Goal: Transaction & Acquisition: Purchase product/service

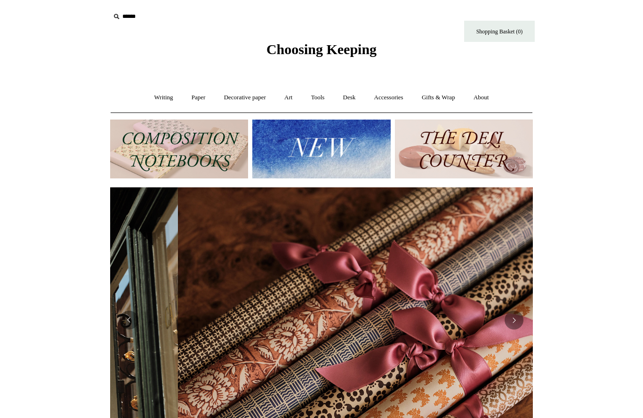
scroll to position [0, 845]
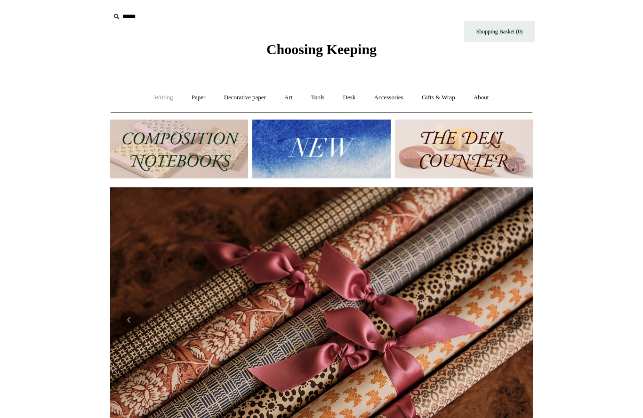
click at [152, 104] on link "Writing +" at bounding box center [164, 97] width 36 height 25
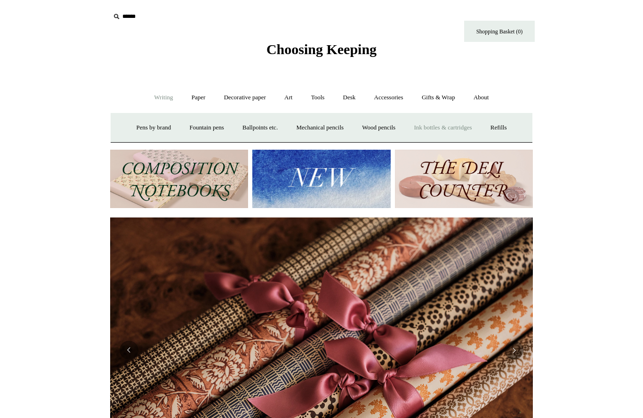
click at [460, 131] on link "Ink bottles & cartridges +" at bounding box center [442, 127] width 75 height 25
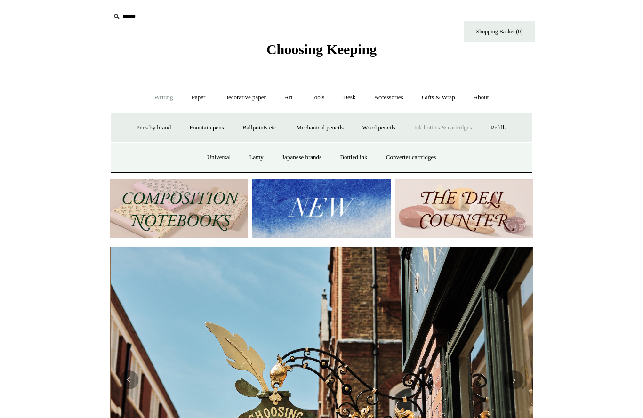
scroll to position [0, 423]
click at [218, 157] on link "Universal" at bounding box center [219, 157] width 41 height 25
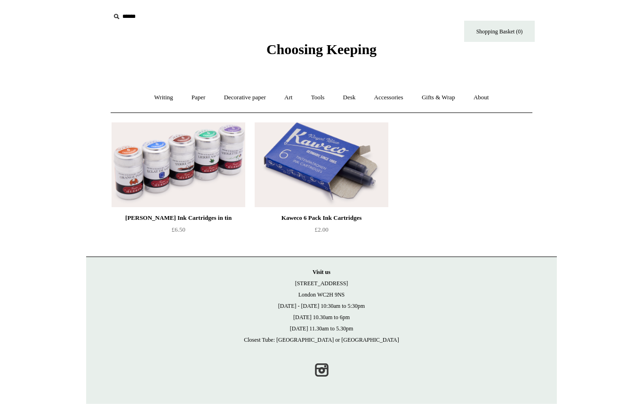
click at [127, 25] on input "text" at bounding box center [168, 16] width 116 height 17
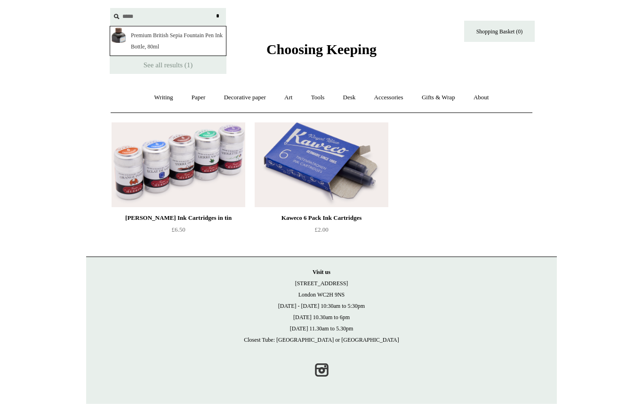
type input "*****"
click at [155, 36] on link "Premium British Sepia Fountain Pen Ink Bottle, 80ml" at bounding box center [168, 41] width 117 height 30
